Goal: Use online tool/utility: Use online tool/utility

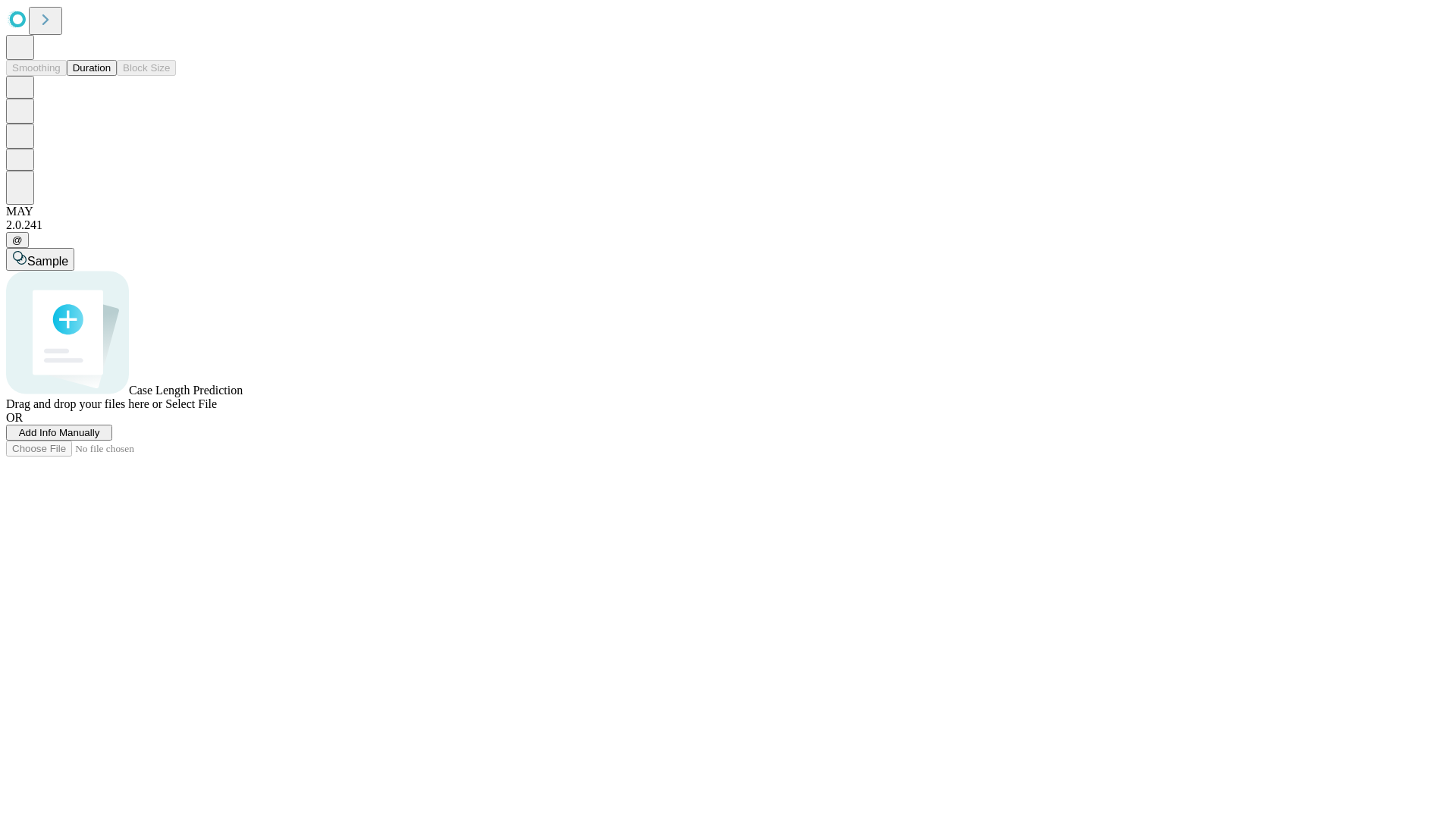
click at [111, 76] on button "Duration" at bounding box center [92, 67] width 50 height 16
click at [216, 410] on span "Select File" at bounding box center [191, 403] width 52 height 12
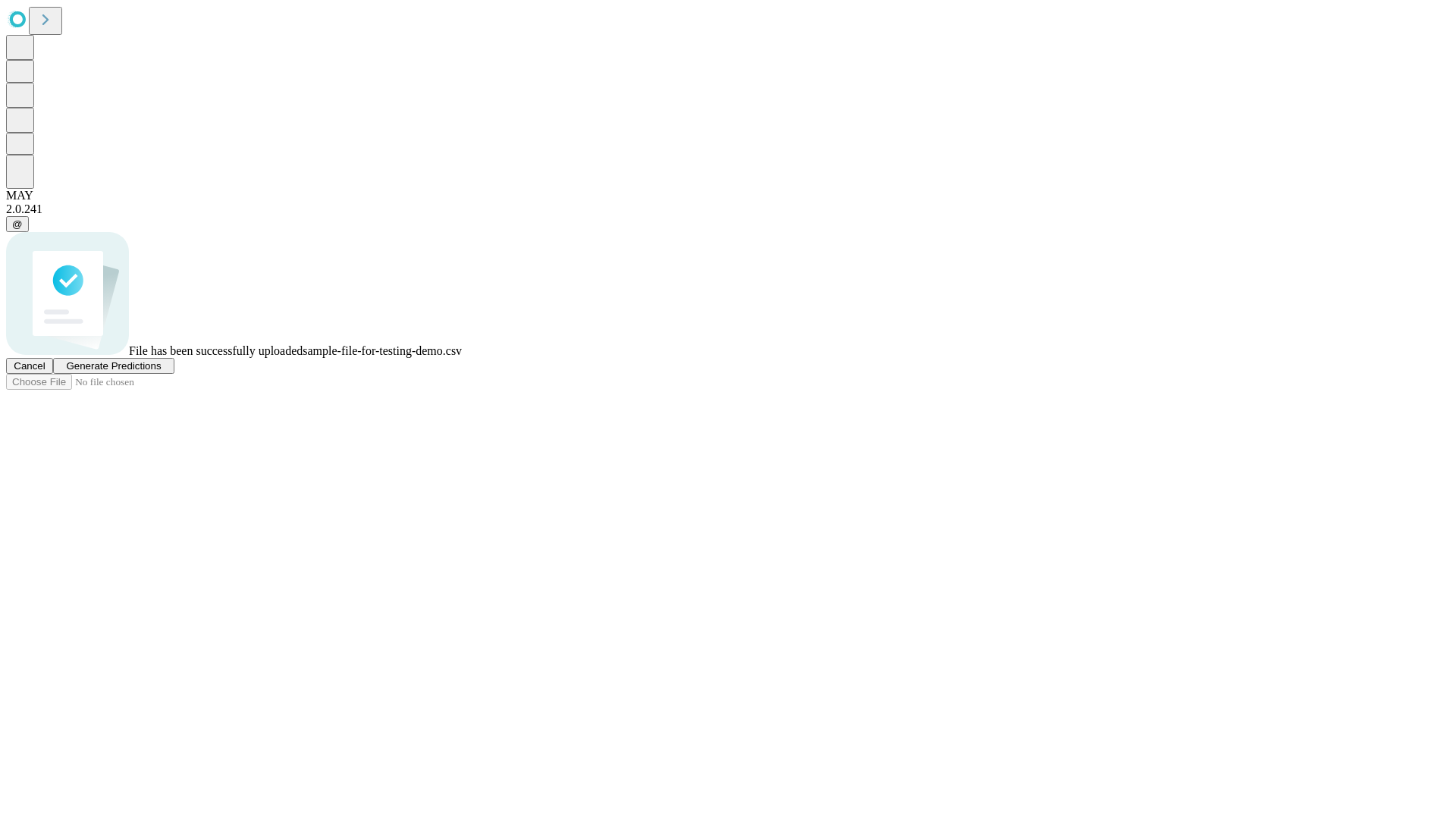
click at [161, 371] on span "Generate Predictions" at bounding box center [113, 366] width 95 height 12
